Goal: Find contact information: Find contact information

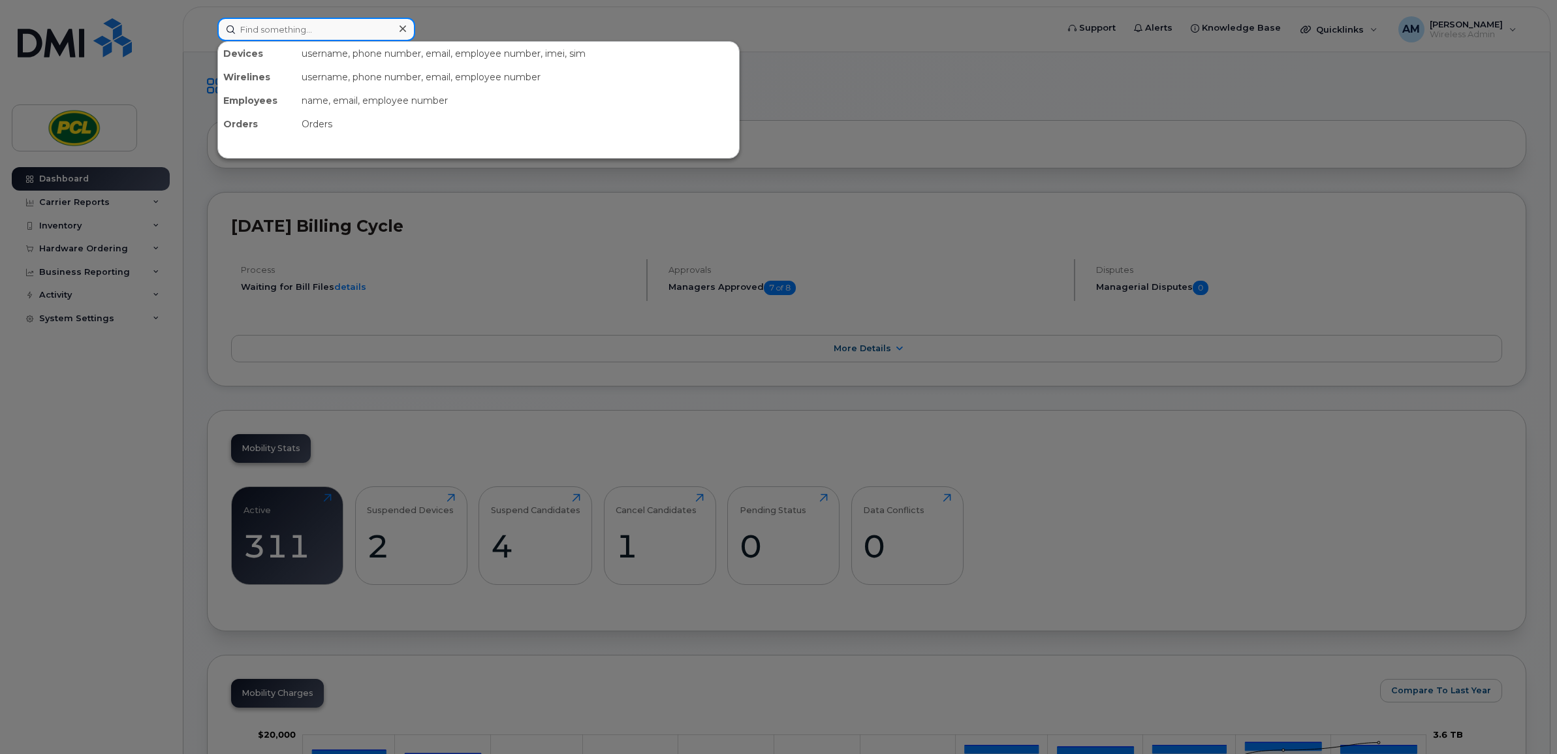
click at [285, 27] on input at bounding box center [316, 30] width 198 height 24
type input "f"
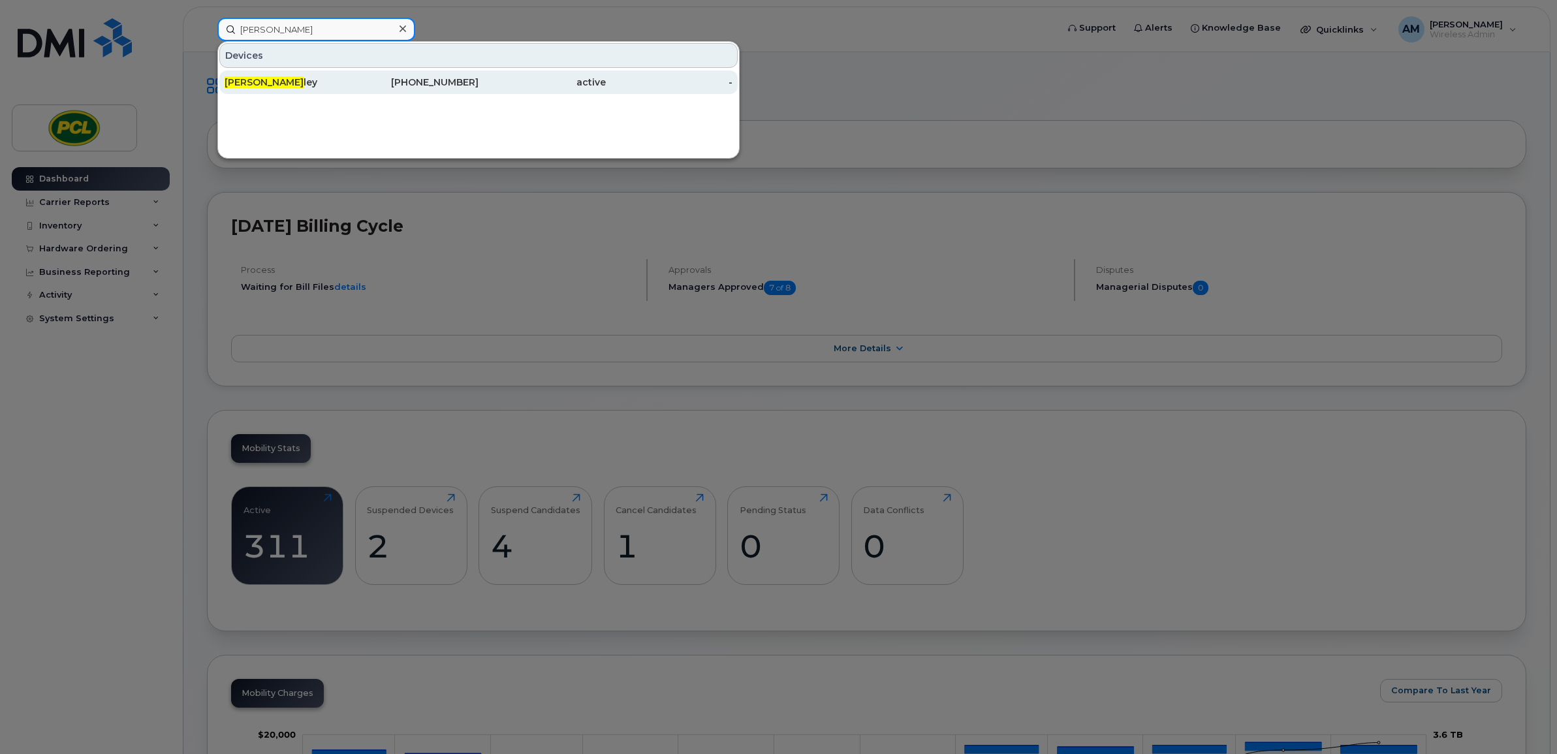
type input "[PERSON_NAME]"
click at [300, 76] on div "Frank Cur ley" at bounding box center [288, 82] width 127 height 13
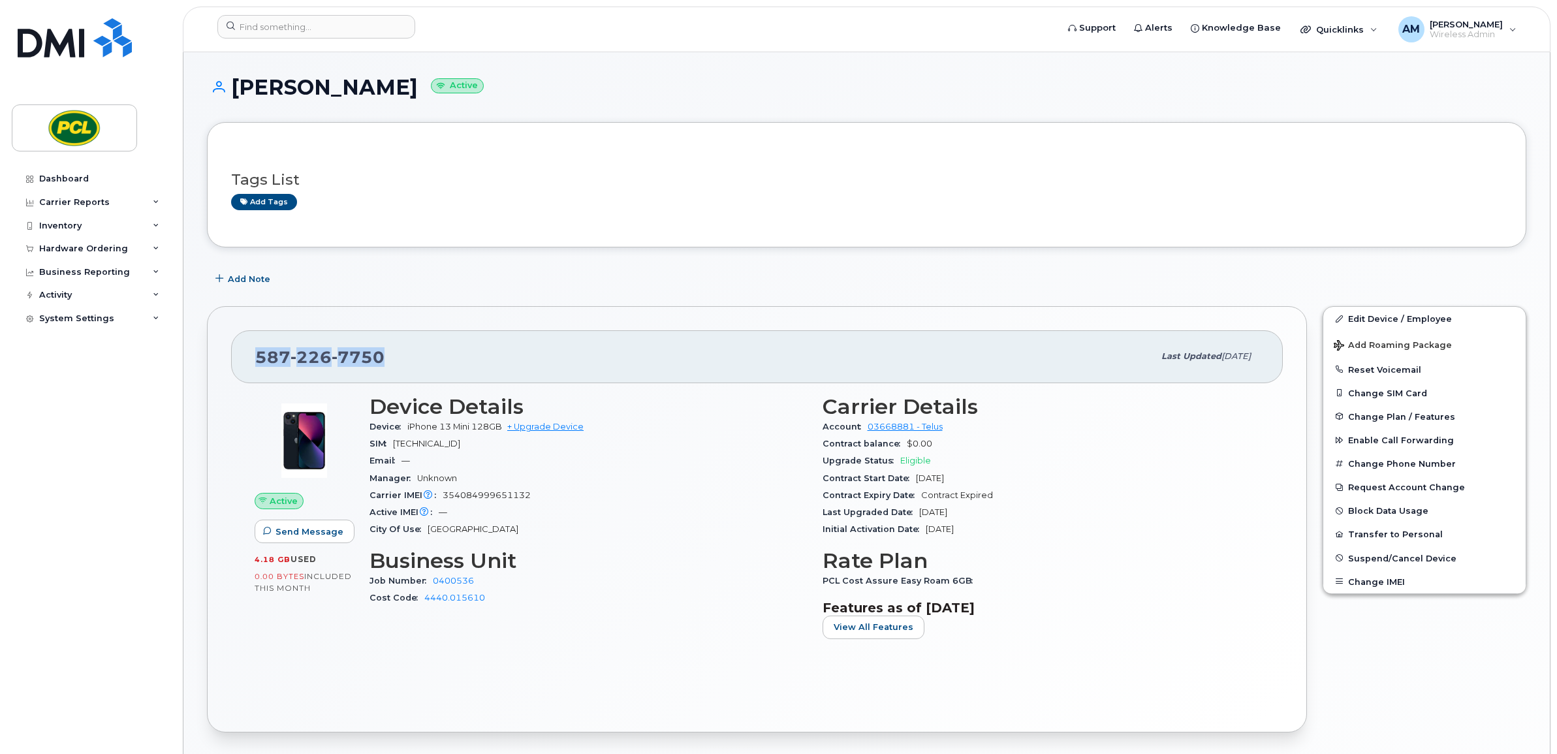
drag, startPoint x: 399, startPoint y: 366, endPoint x: 258, endPoint y: 361, distance: 141.1
click at [258, 361] on div "[PHONE_NUMBER]" at bounding box center [704, 356] width 898 height 27
copy span "[PHONE_NUMBER]"
drag, startPoint x: 1002, startPoint y: 89, endPoint x: 857, endPoint y: 62, distance: 147.5
click at [1002, 89] on h1 "[PERSON_NAME] Active" at bounding box center [867, 87] width 1320 height 23
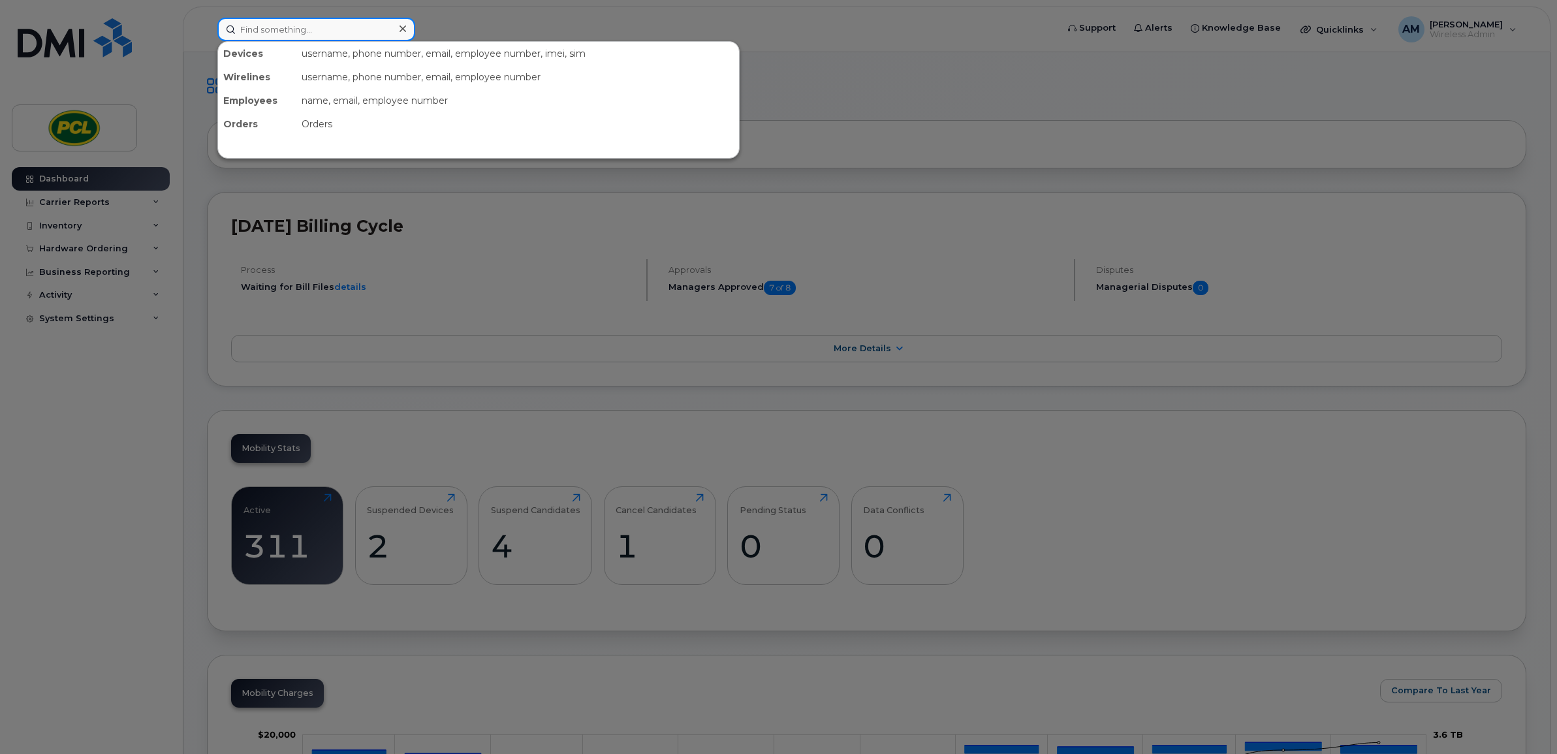
click at [319, 33] on input at bounding box center [316, 30] width 198 height 24
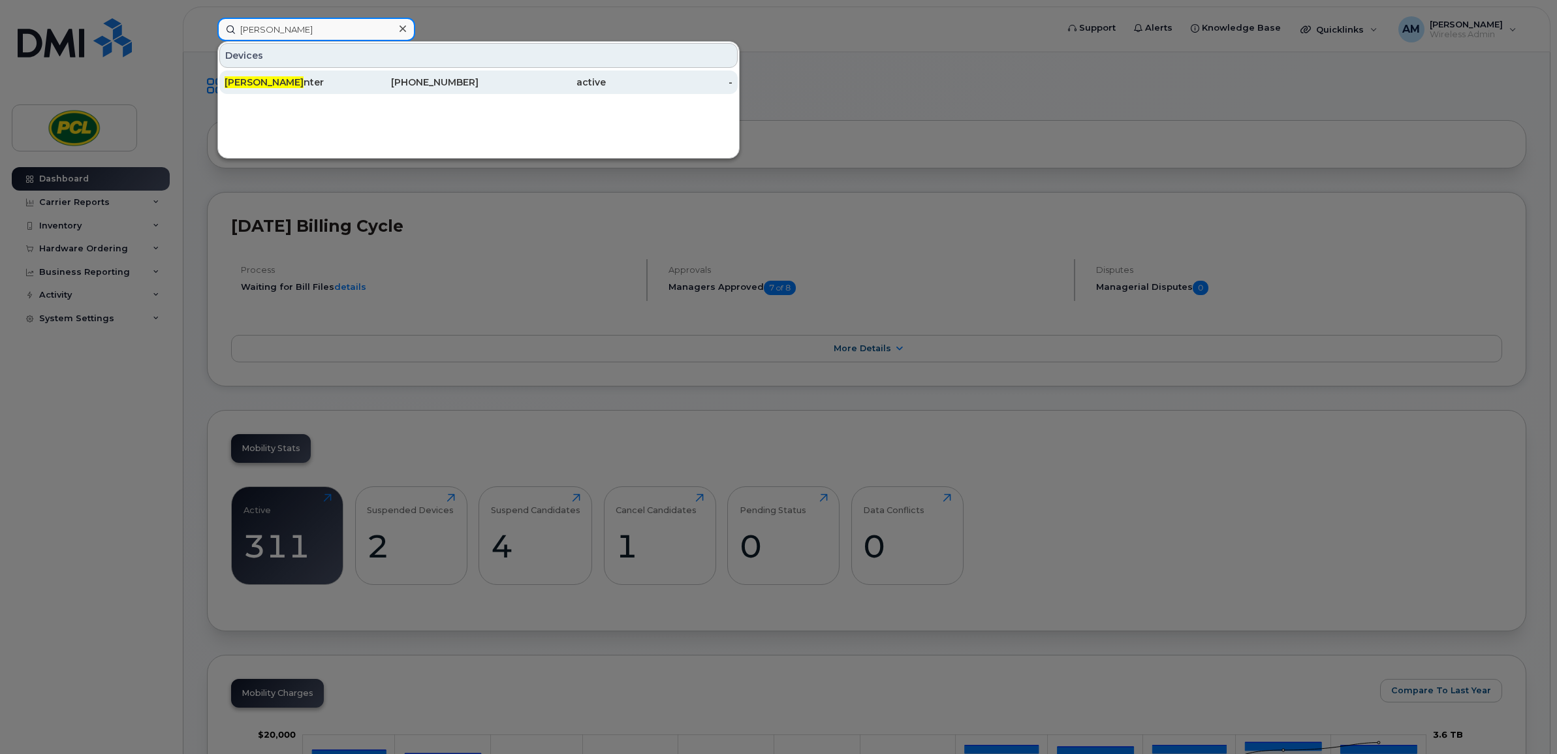
type input "ryan hu"
click at [325, 78] on div "Ryan Hu nter" at bounding box center [288, 82] width 127 height 13
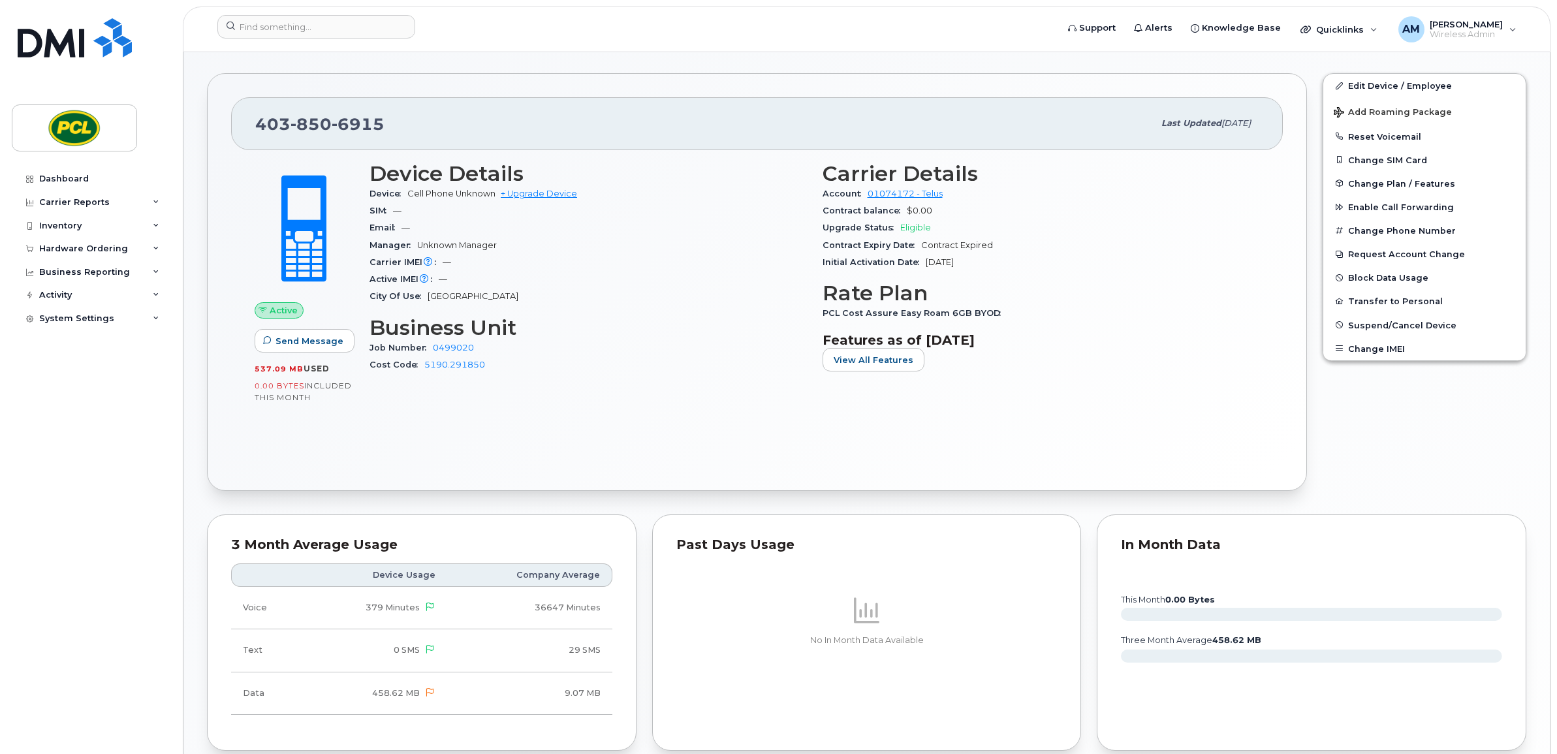
scroll to position [70, 0]
